Goal: Transaction & Acquisition: Purchase product/service

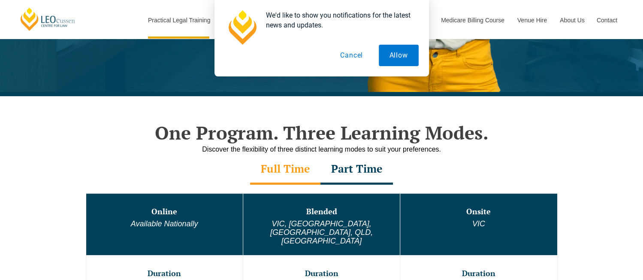
scroll to position [302, 0]
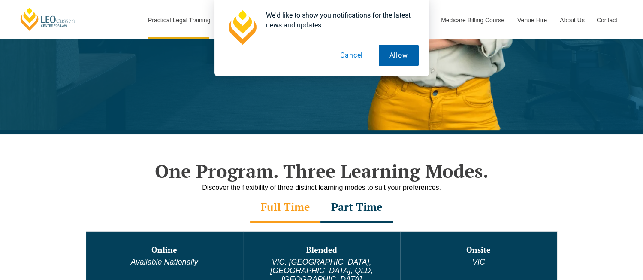
click at [402, 55] on button "Allow" at bounding box center [399, 55] width 40 height 21
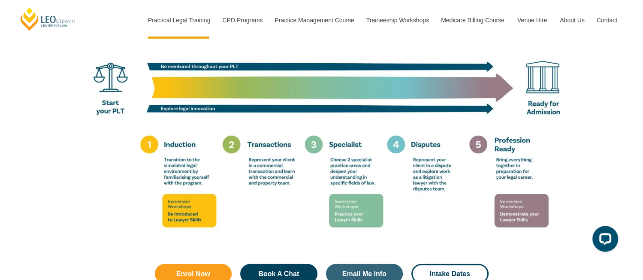
scroll to position [1553, 0]
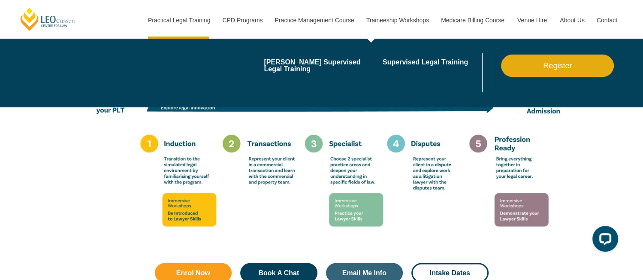
click at [396, 17] on link "Traineeship Workshops" at bounding box center [397, 20] width 75 height 37
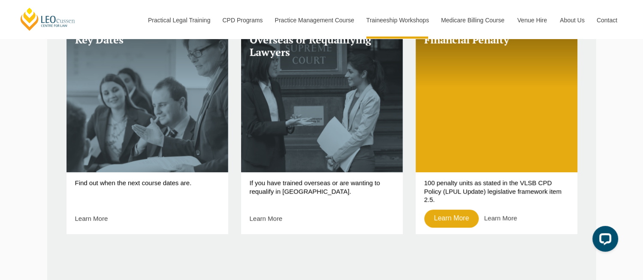
scroll to position [391, 0]
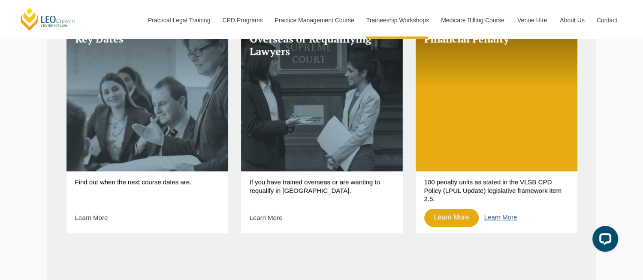
click at [492, 220] on link "Learn More" at bounding box center [500, 216] width 33 height 7
click at [276, 221] on link "Learn More" at bounding box center [266, 217] width 33 height 7
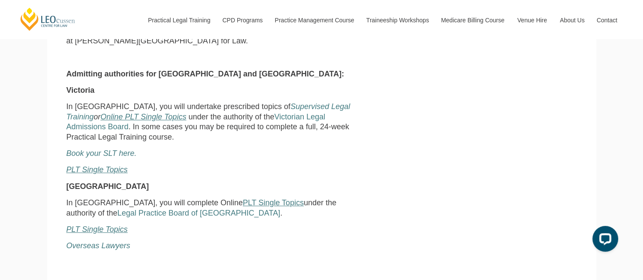
scroll to position [302, 0]
click at [160, 121] on u "Online PLT Single Topics" at bounding box center [143, 116] width 86 height 9
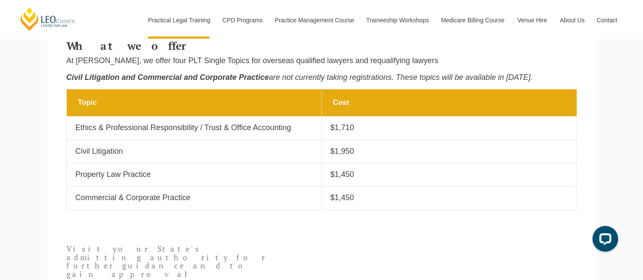
scroll to position [379, 0]
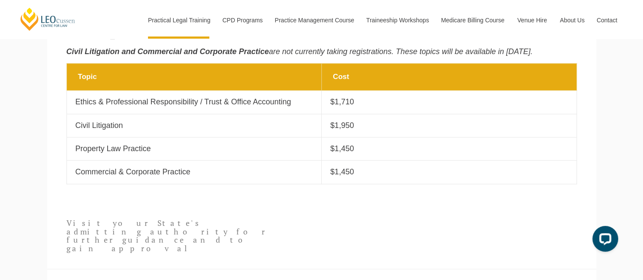
click at [342, 103] on p "$1,710" at bounding box center [449, 102] width 238 height 10
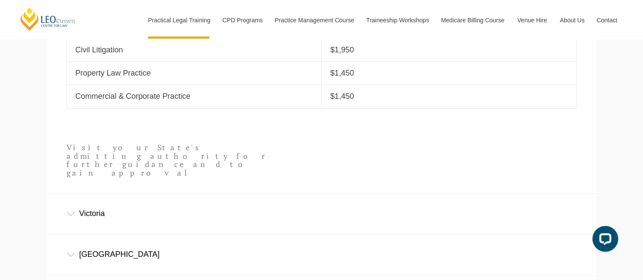
scroll to position [463, 0]
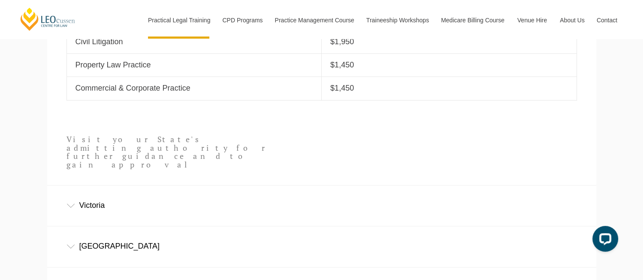
click at [99, 195] on div "Victoria" at bounding box center [321, 205] width 549 height 40
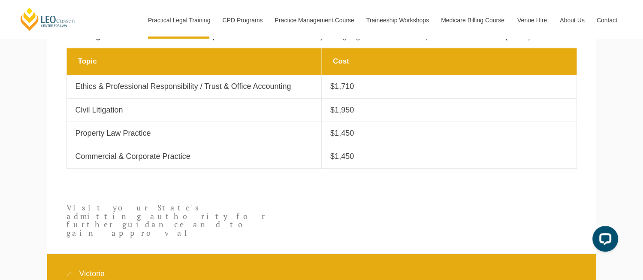
scroll to position [394, 0]
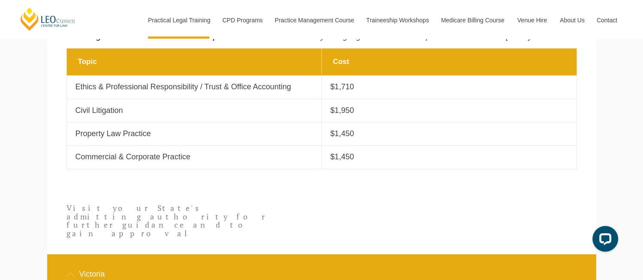
click at [339, 90] on p "$1,710" at bounding box center [449, 87] width 238 height 10
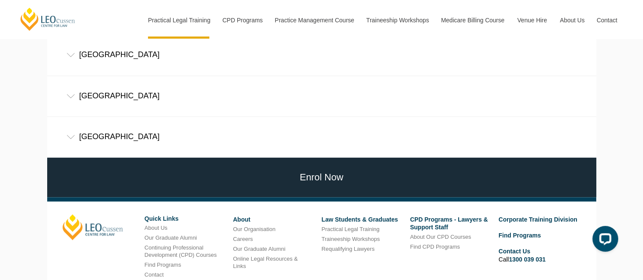
scroll to position [700, 0]
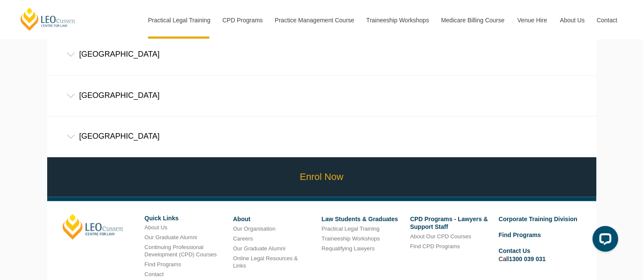
click at [335, 159] on link "Enrol Now" at bounding box center [321, 177] width 553 height 40
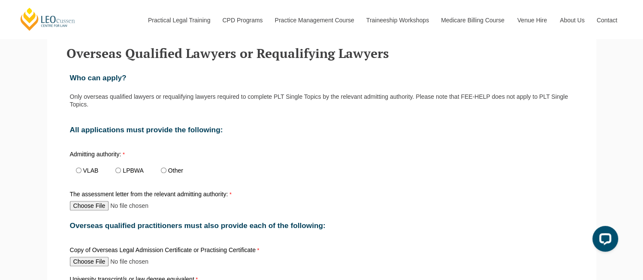
scroll to position [288, 0]
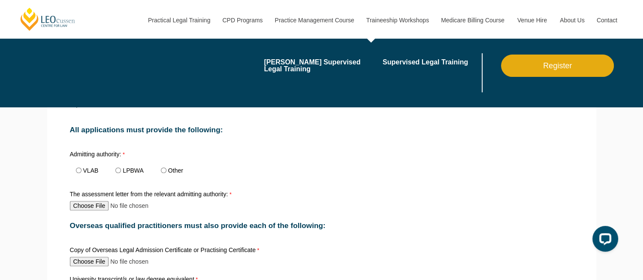
click at [410, 23] on link "Traineeship Workshops" at bounding box center [397, 20] width 75 height 37
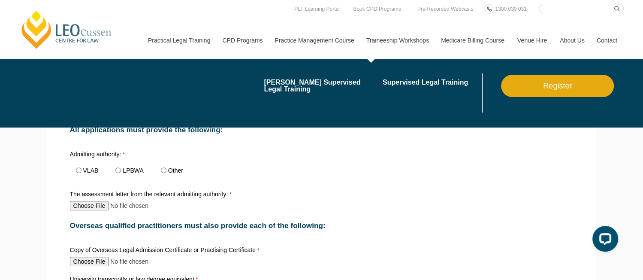
click at [390, 39] on link "Traineeship Workshops" at bounding box center [397, 40] width 75 height 37
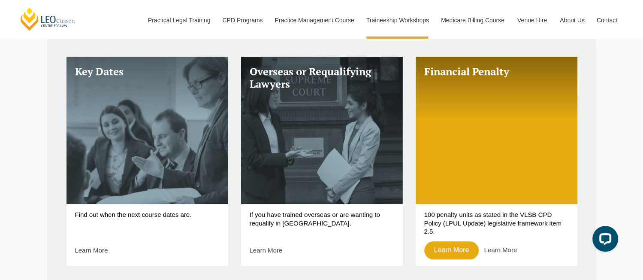
scroll to position [359, 0]
click at [166, 216] on p "Find out when the next course dates are." at bounding box center [147, 222] width 145 height 24
click at [106, 253] on link "Learn More" at bounding box center [91, 249] width 33 height 7
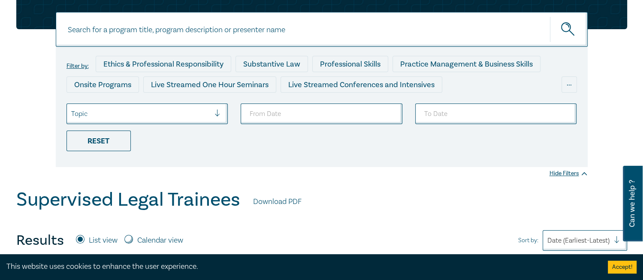
scroll to position [76, 0]
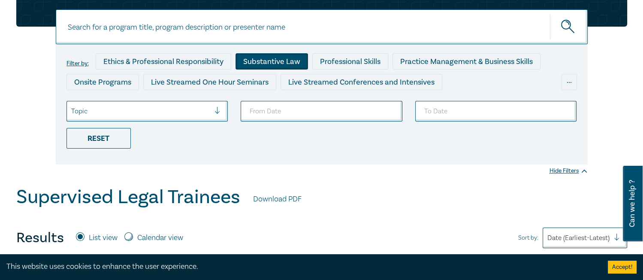
click at [274, 59] on div "Substantive Law" at bounding box center [271, 61] width 72 height 16
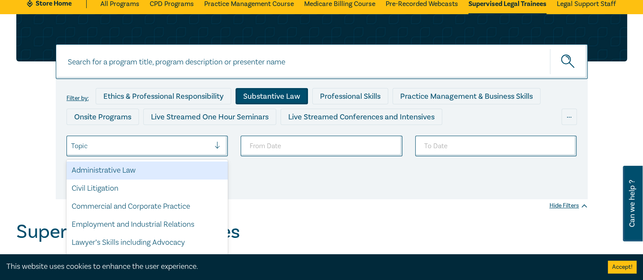
scroll to position [53, 0]
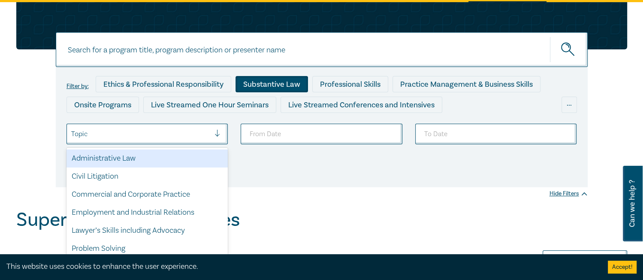
click at [112, 176] on div "Civil Litigation" at bounding box center [147, 176] width 162 height 18
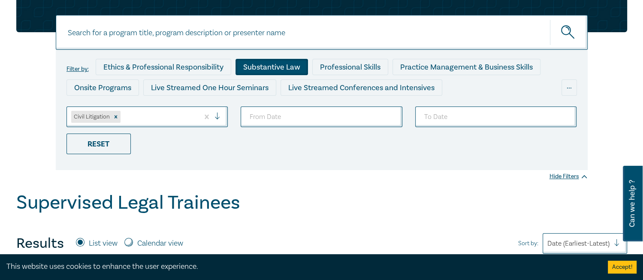
scroll to position [67, 0]
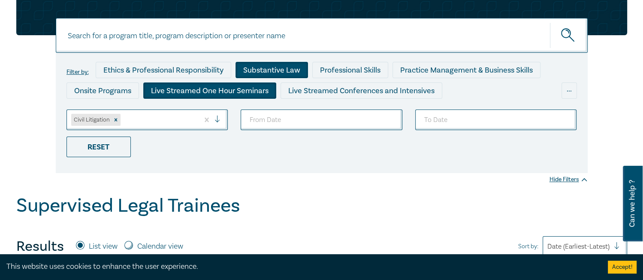
click at [215, 90] on div "Live Streamed One Hour Seminars" at bounding box center [209, 90] width 133 height 16
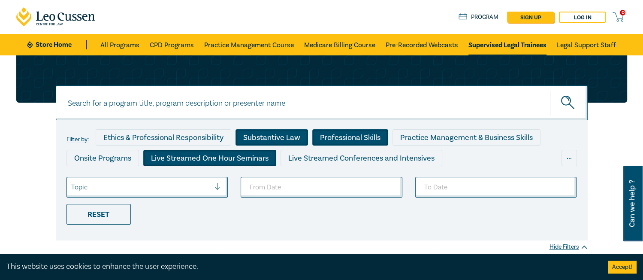
click at [342, 140] on div "Professional Skills" at bounding box center [350, 137] width 76 height 16
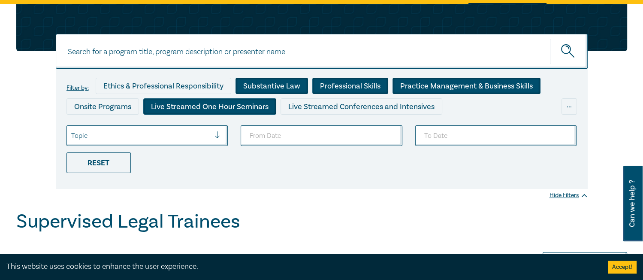
click at [453, 84] on div "Practice Management & Business Skills" at bounding box center [466, 86] width 148 height 16
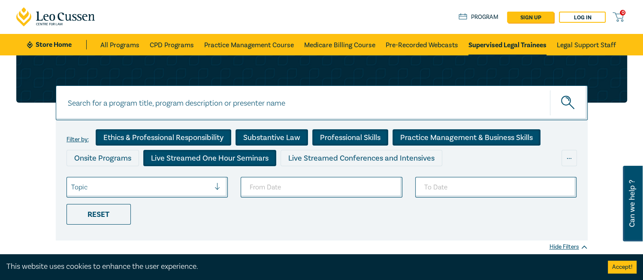
click at [194, 142] on div "Ethics & Professional Responsibility" at bounding box center [164, 137] width 136 height 16
click at [180, 138] on div "Ethics & Professional Responsibility" at bounding box center [164, 137] width 136 height 16
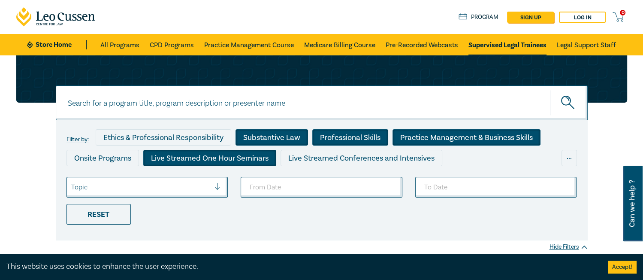
click at [81, 138] on label "Filter by:" at bounding box center [77, 139] width 22 height 7
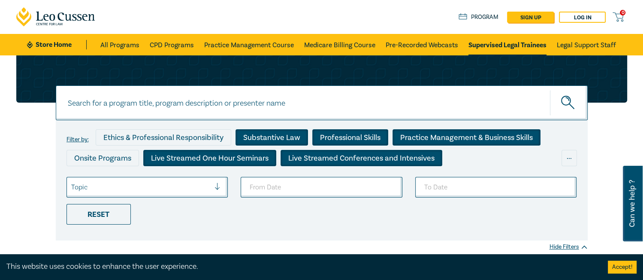
click at [384, 154] on div "Live Streamed Conferences and Intensives" at bounding box center [362, 158] width 162 height 16
click at [559, 187] on input "To Date" at bounding box center [496, 187] width 162 height 21
type input "2025-08-31"
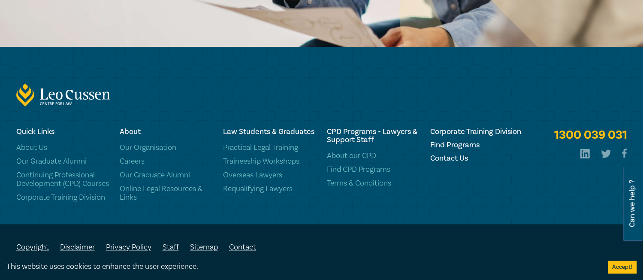
scroll to position [702, 0]
click at [178, 184] on link "Online Legal Resources & Links" at bounding box center [166, 192] width 93 height 17
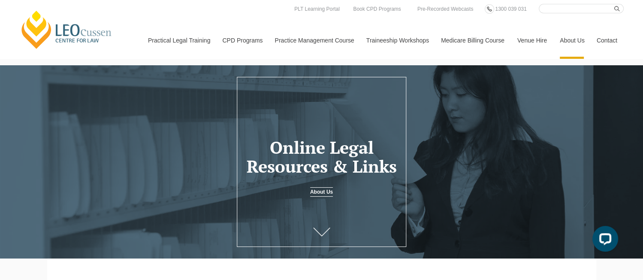
click at [320, 196] on link "About Us" at bounding box center [321, 191] width 23 height 9
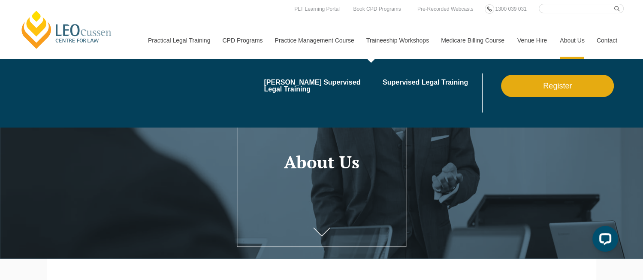
click at [392, 43] on link "Traineeship Workshops" at bounding box center [397, 40] width 75 height 37
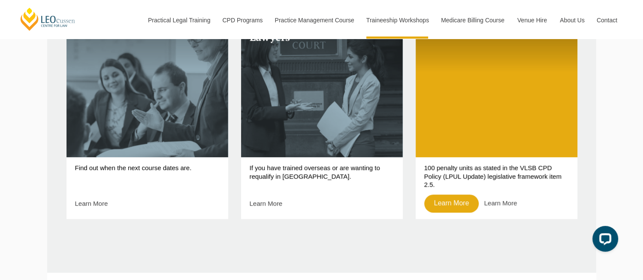
scroll to position [406, 0]
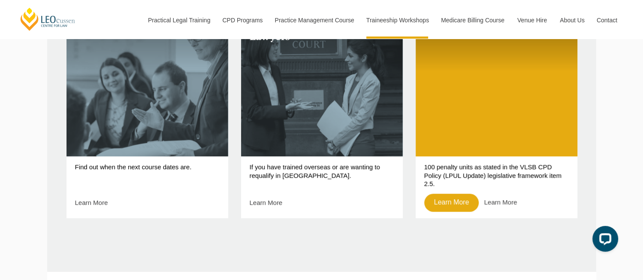
click at [600, 236] on div "Open LiveChat chat widget" at bounding box center [605, 238] width 14 height 14
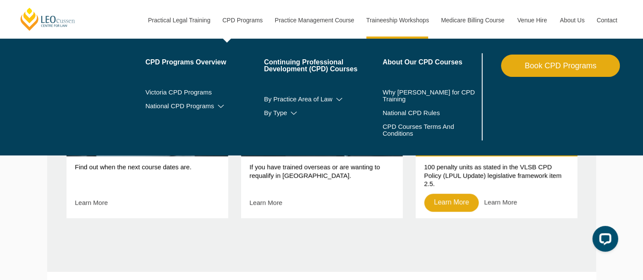
click at [245, 15] on link "CPD Programs" at bounding box center [242, 20] width 52 height 37
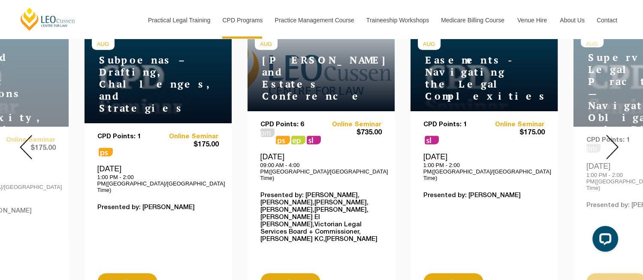
scroll to position [368, 0]
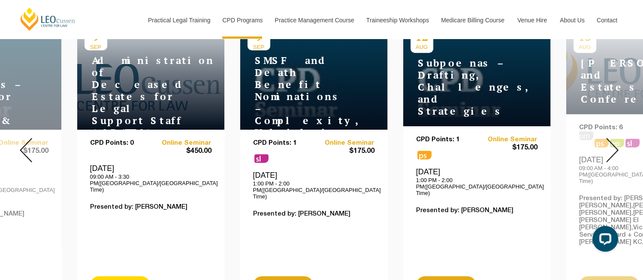
click at [114, 276] on link "Read More" at bounding box center [120, 285] width 60 height 18
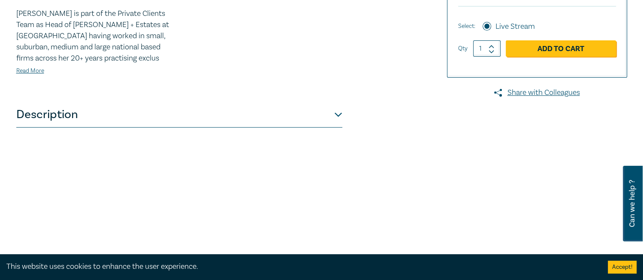
scroll to position [306, 0]
click at [328, 128] on button "Description" at bounding box center [179, 115] width 326 height 26
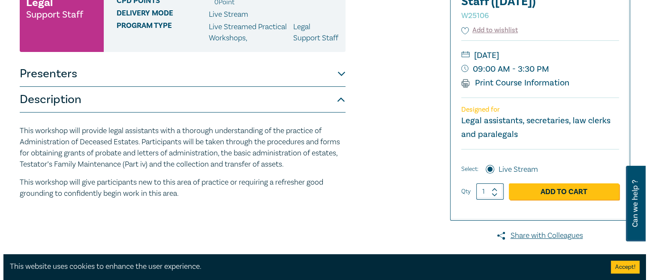
scroll to position [164, 0]
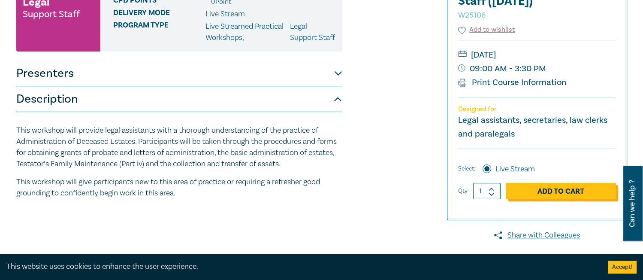
click at [566, 198] on link "Add to Cart" at bounding box center [561, 191] width 110 height 16
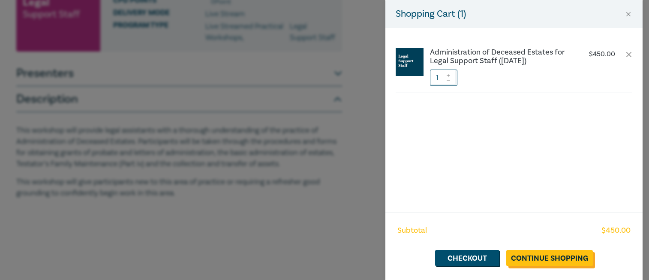
click at [550, 262] on link "Continue Shopping" at bounding box center [550, 258] width 87 height 16
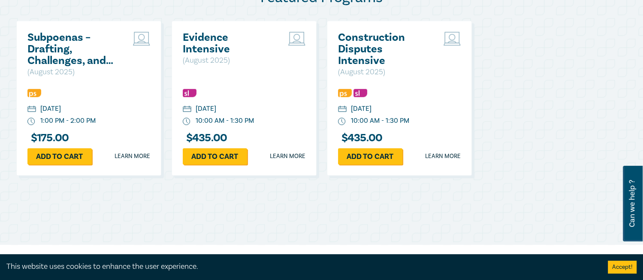
scroll to position [466, 0]
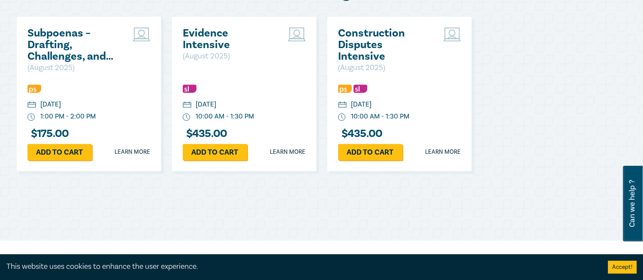
click at [386, 39] on h2 "Construction Disputes Intensive" at bounding box center [384, 44] width 92 height 35
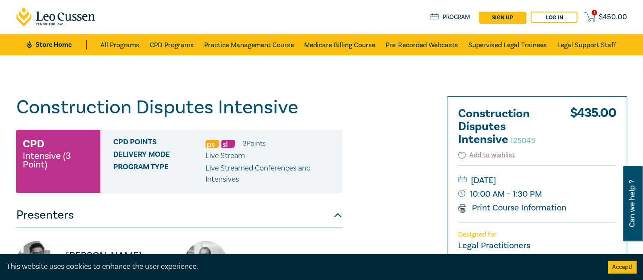
click at [577, 175] on small "[DATE]" at bounding box center [537, 180] width 158 height 14
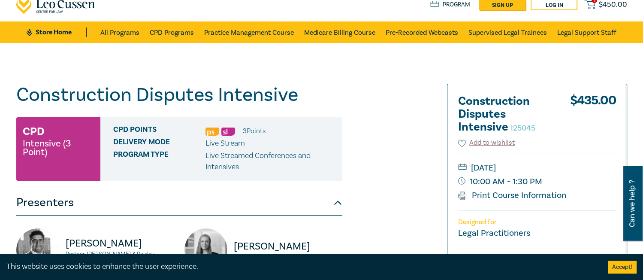
scroll to position [15, 0]
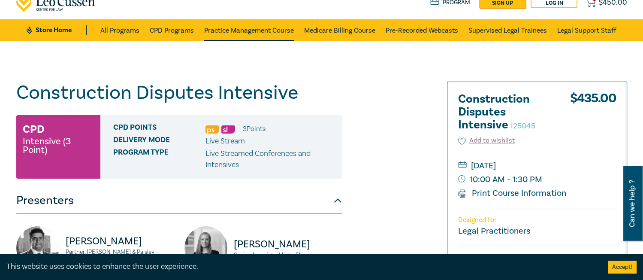
click at [267, 26] on link "Practice Management Course" at bounding box center [249, 29] width 90 height 21
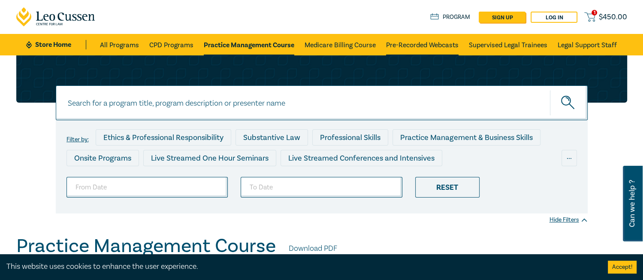
click at [434, 42] on link "Pre-Recorded Webcasts" at bounding box center [422, 44] width 72 height 21
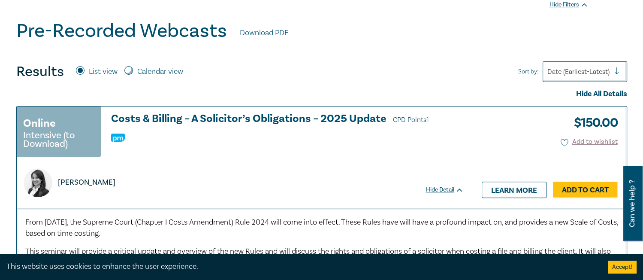
scroll to position [243, 0]
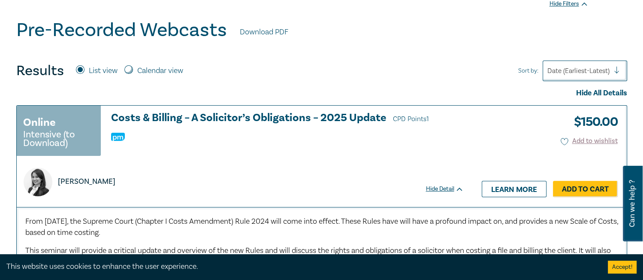
click at [374, 123] on h3 "Costs & Billing – A Solicitor’s Obligations – 2025 Update CPD Points 1" at bounding box center [287, 118] width 353 height 13
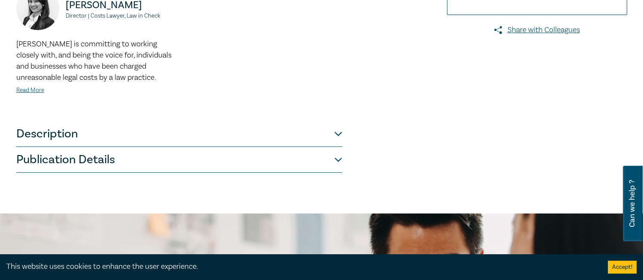
scroll to position [258, 0]
click at [341, 136] on button "Description" at bounding box center [179, 134] width 326 height 26
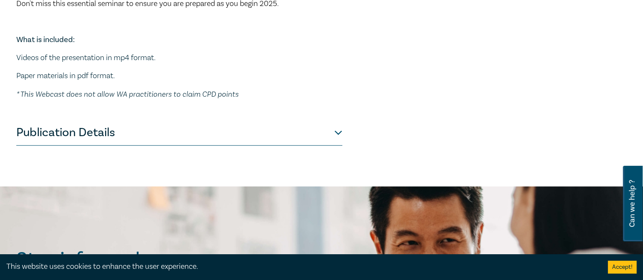
scroll to position [471, 0]
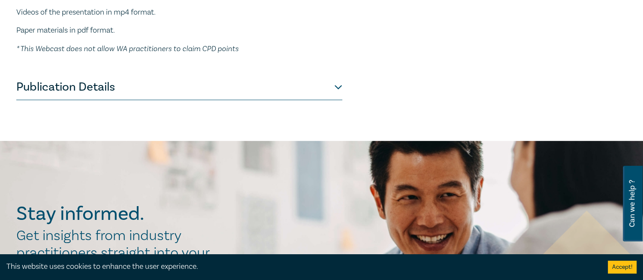
click at [329, 88] on button "Publication Details" at bounding box center [179, 87] width 326 height 26
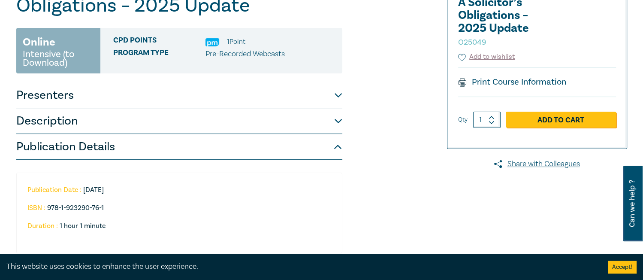
scroll to position [123, 0]
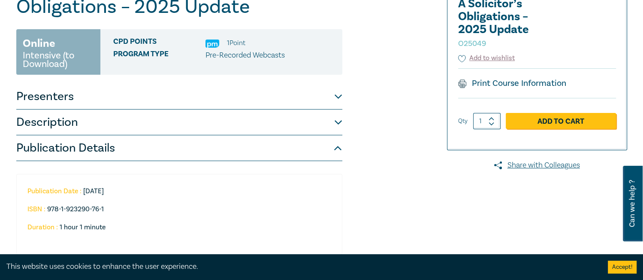
click at [146, 51] on span "Program type" at bounding box center [159, 55] width 92 height 11
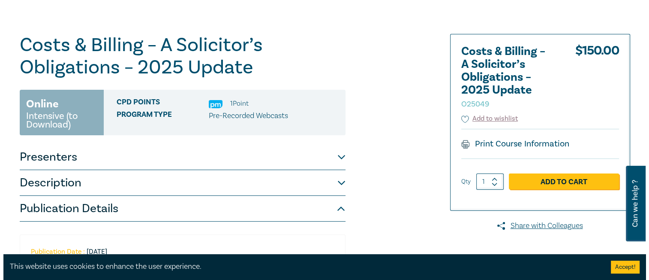
scroll to position [36, 0]
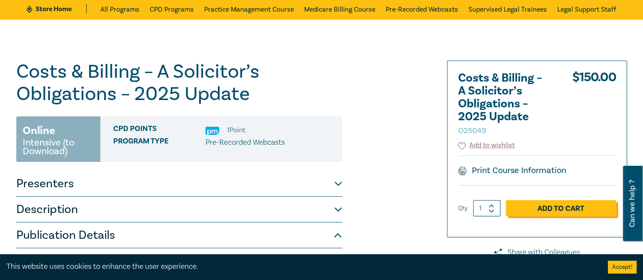
click at [576, 210] on link "Add to Cart" at bounding box center [561, 208] width 110 height 16
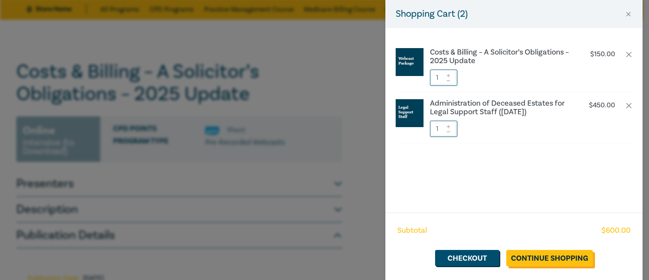
click at [557, 263] on link "Continue Shopping" at bounding box center [550, 258] width 87 height 16
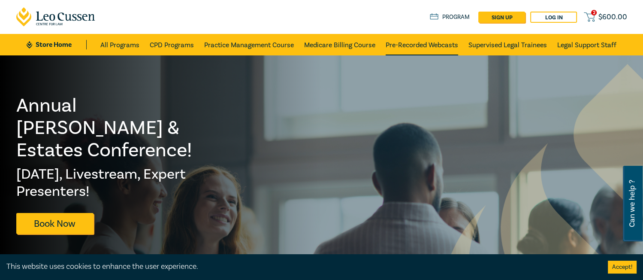
click at [427, 51] on link "Pre-Recorded Webcasts" at bounding box center [422, 44] width 72 height 21
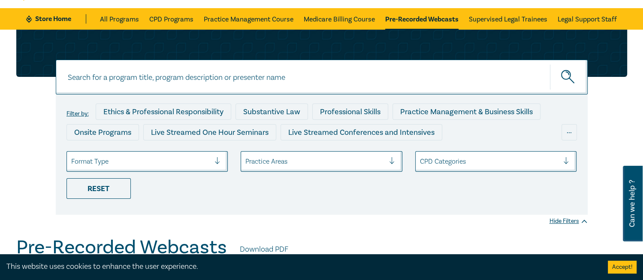
scroll to position [28, 0]
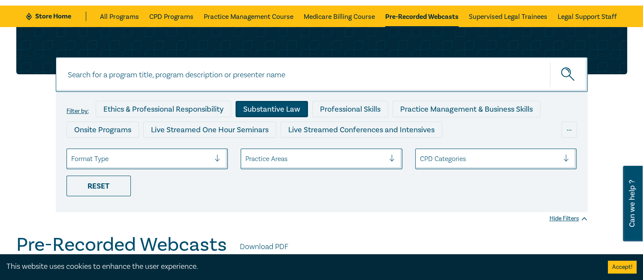
click at [284, 112] on div "Substantive Law" at bounding box center [271, 109] width 72 height 16
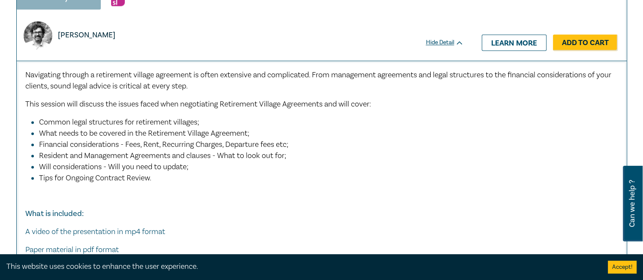
scroll to position [1186, 0]
click at [570, 34] on link "Add to Cart" at bounding box center [585, 42] width 65 height 16
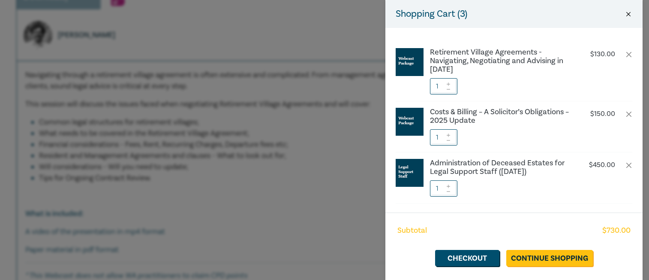
click at [626, 16] on button "Close" at bounding box center [629, 14] width 8 height 8
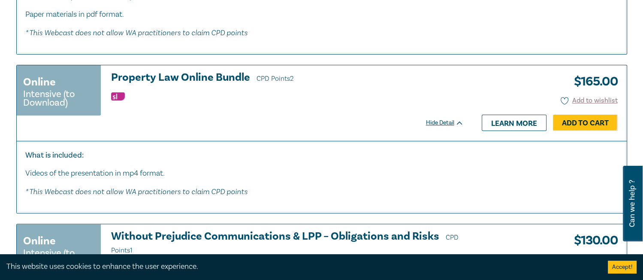
scroll to position [3470, 0]
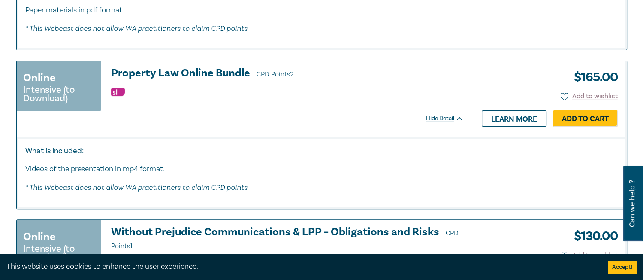
click at [354, 145] on p "What is included:" at bounding box center [321, 150] width 593 height 11
click at [259, 88] on ul at bounding box center [287, 92] width 353 height 9
click at [266, 88] on ul at bounding box center [287, 92] width 353 height 9
click at [191, 182] on em "* This Webcast does not allow WA practitioners to claim CPD points" at bounding box center [136, 186] width 222 height 9
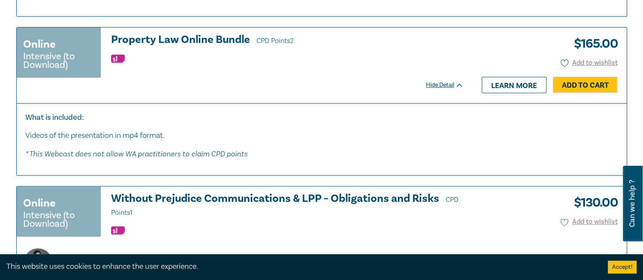
click at [244, 38] on h3 "Property Law Online Bundle CPD Points 2" at bounding box center [287, 40] width 353 height 13
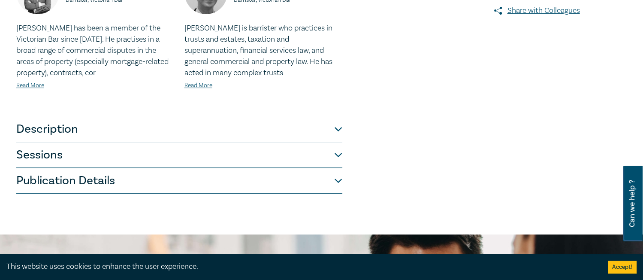
scroll to position [252, 0]
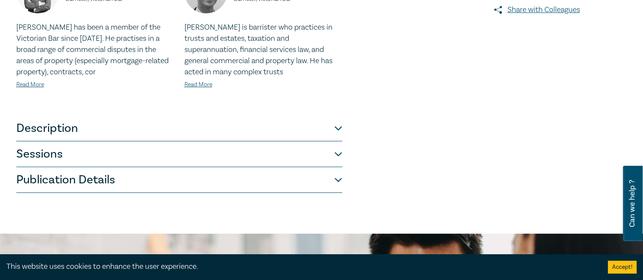
click at [329, 133] on button "Description" at bounding box center [179, 128] width 326 height 26
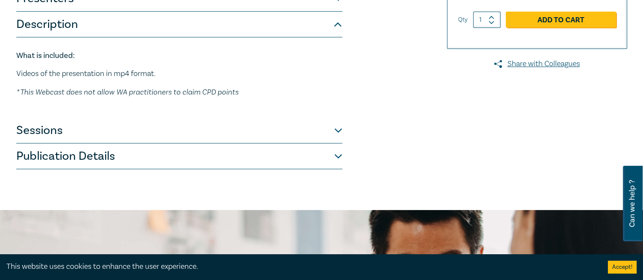
scroll to position [198, 0]
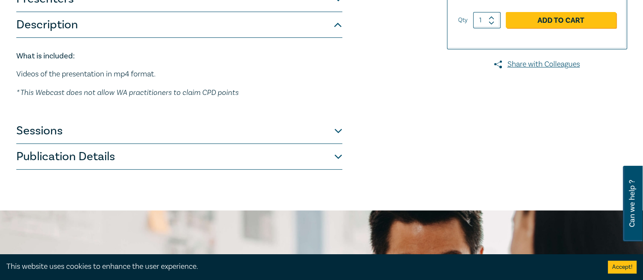
click at [342, 130] on button "Sessions" at bounding box center [179, 131] width 326 height 26
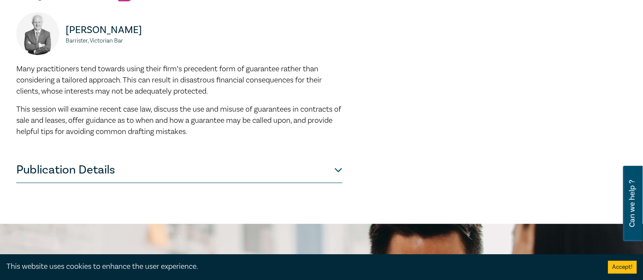
scroll to position [480, 0]
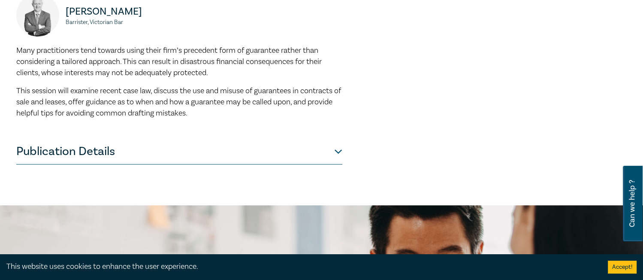
click at [337, 150] on button "Publication Details" at bounding box center [179, 152] width 326 height 26
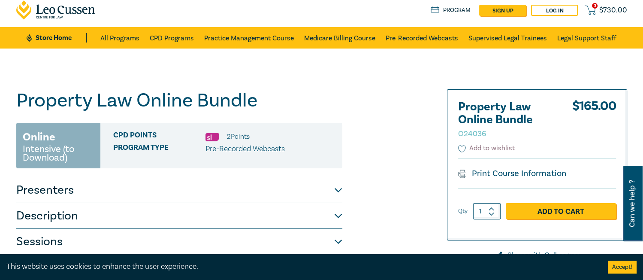
scroll to position [0, 0]
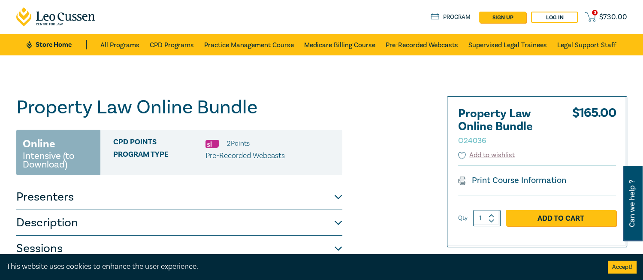
click at [393, 28] on div "3 $ 730.00 Store Home About us Program sign up Log in 3 $ 730.00" at bounding box center [321, 17] width 621 height 34
